Goal: Task Accomplishment & Management: Manage account settings

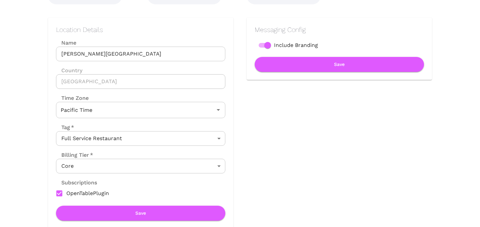
scroll to position [90, 0]
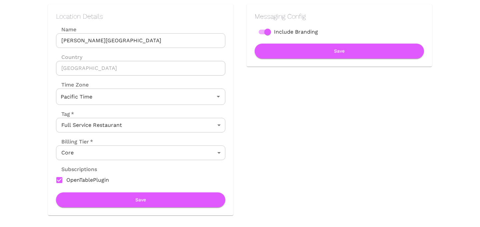
click at [96, 137] on body "Location Admin Page Marea Beverly Hills Back To Dashboard New Dashboard Admin B…" at bounding box center [240, 23] width 480 height 227
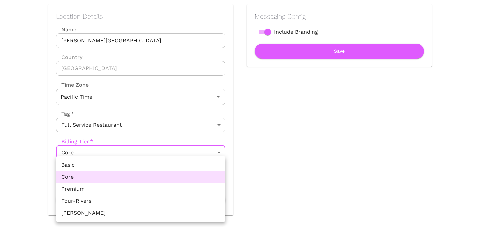
click at [91, 191] on li "Premium" at bounding box center [140, 189] width 169 height 12
type input "Premium"
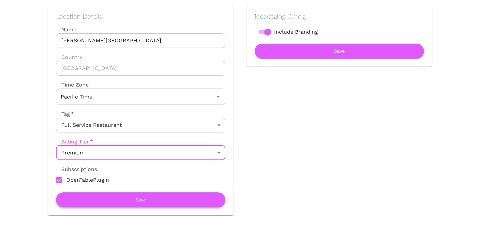
click at [124, 199] on button "Save" at bounding box center [140, 200] width 169 height 15
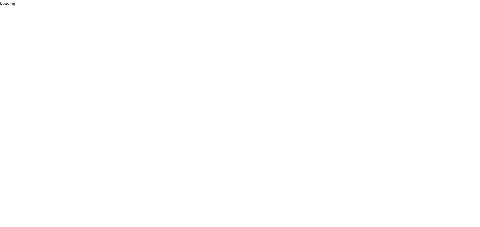
scroll to position [0, 0]
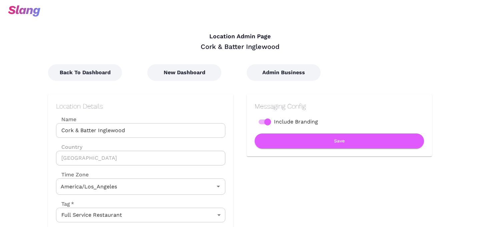
type input "Pacific Time"
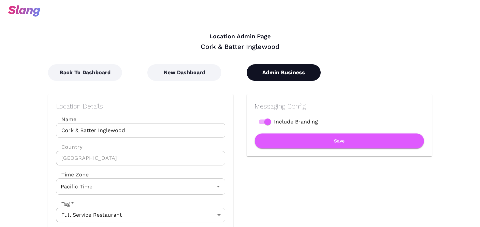
click at [269, 73] on button "Admin Business" at bounding box center [284, 72] width 74 height 17
